Goal: Find specific page/section: Find specific page/section

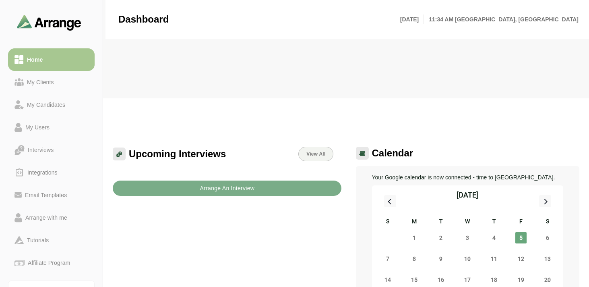
scroll to position [229, 0]
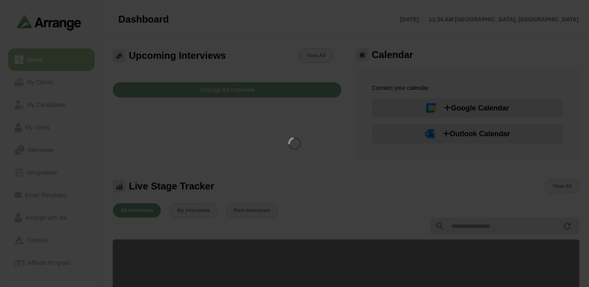
scroll to position [229, 0]
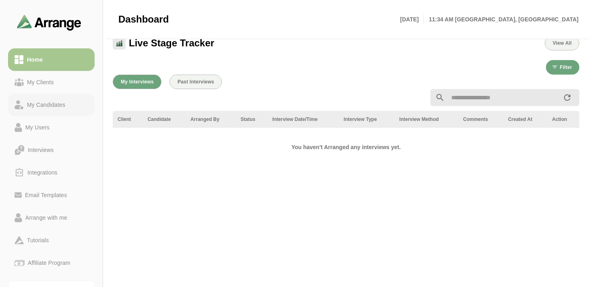
click at [49, 103] on div "My Candidates" at bounding box center [46, 105] width 45 height 10
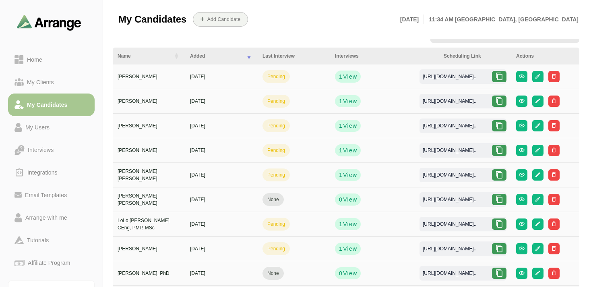
scroll to position [4, 0]
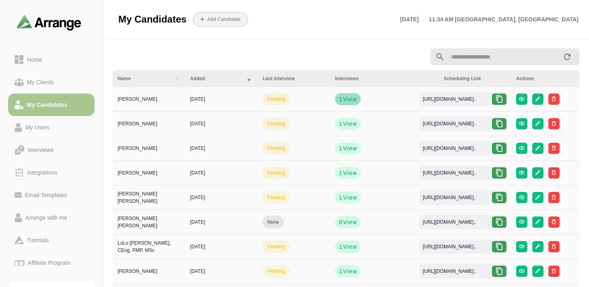
click at [347, 99] on span "View" at bounding box center [350, 99] width 14 height 8
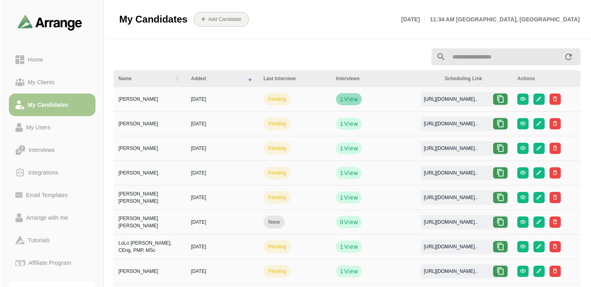
scroll to position [0, 0]
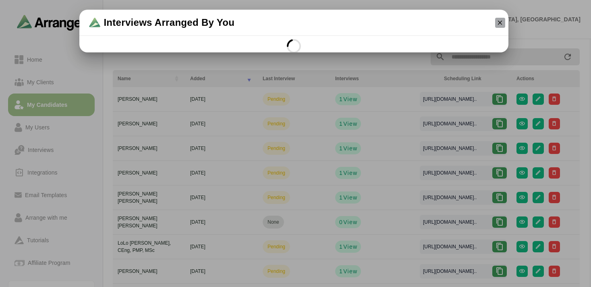
click at [498, 23] on icon "button" at bounding box center [499, 22] width 7 height 7
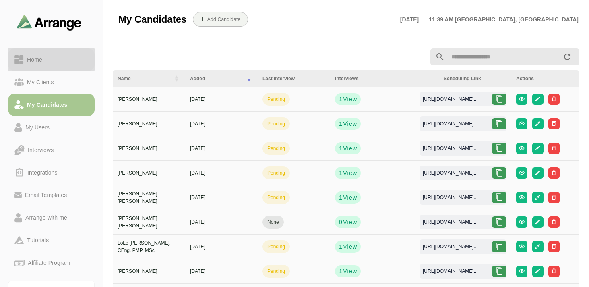
click at [63, 68] on link "Home" at bounding box center [51, 59] width 87 height 23
